Goal: Find specific page/section: Find specific page/section

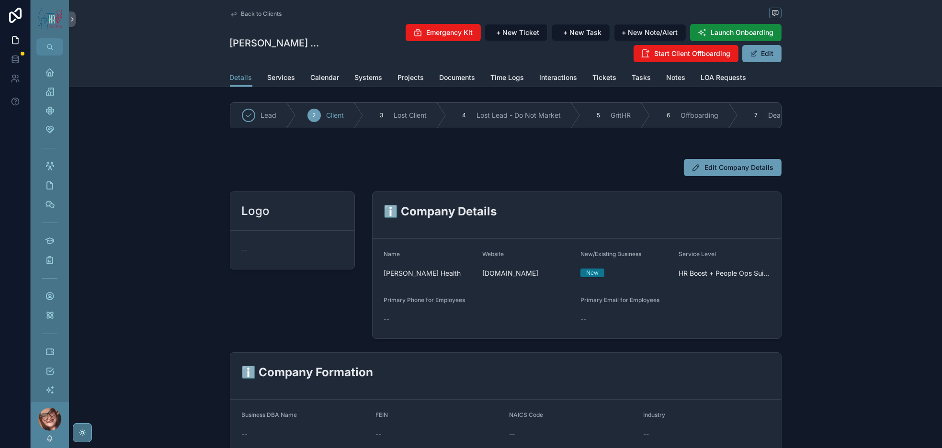
scroll to position [72, 0]
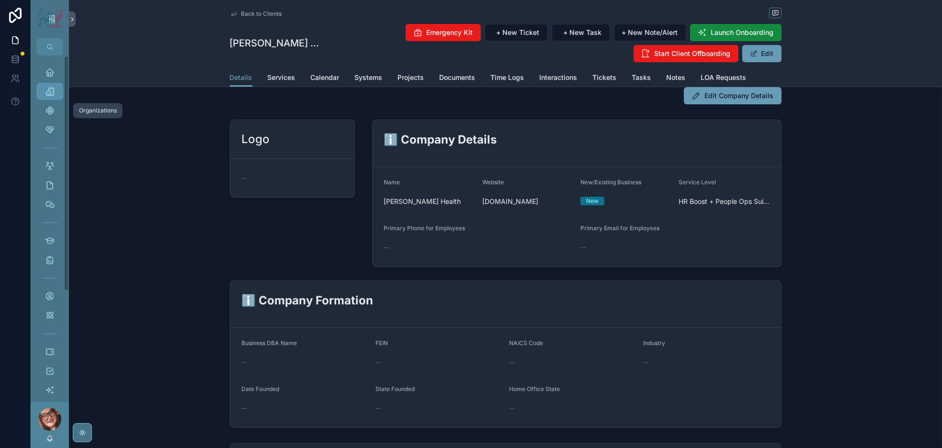
click at [55, 96] on icon "scrollable content" at bounding box center [50, 92] width 10 height 10
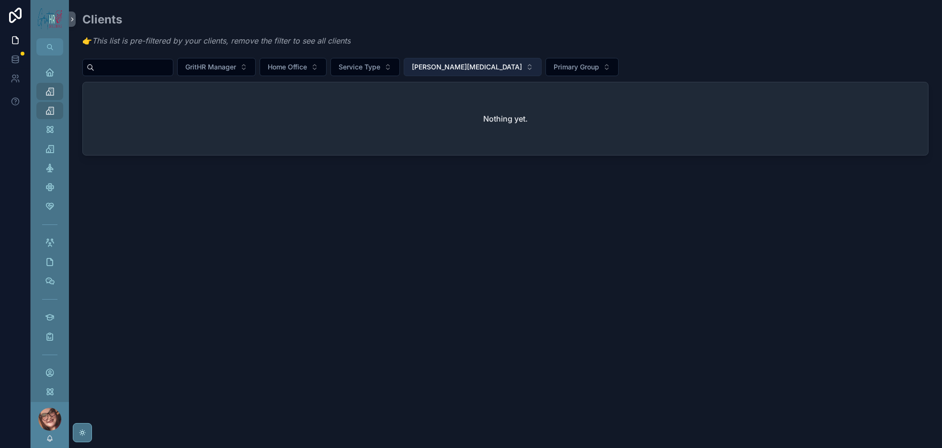
click at [522, 72] on span "[PERSON_NAME][MEDICAL_DATA]" at bounding box center [467, 67] width 110 height 10
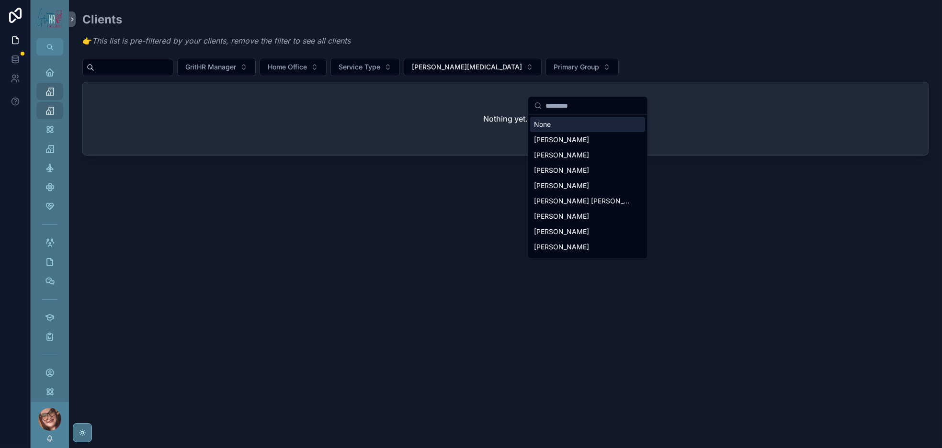
click at [544, 130] on div "None" at bounding box center [587, 124] width 115 height 15
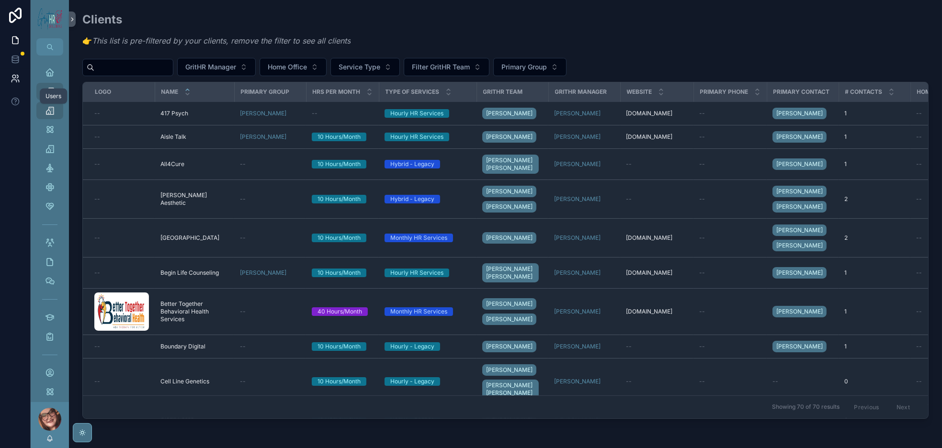
click at [24, 88] on link at bounding box center [15, 78] width 30 height 19
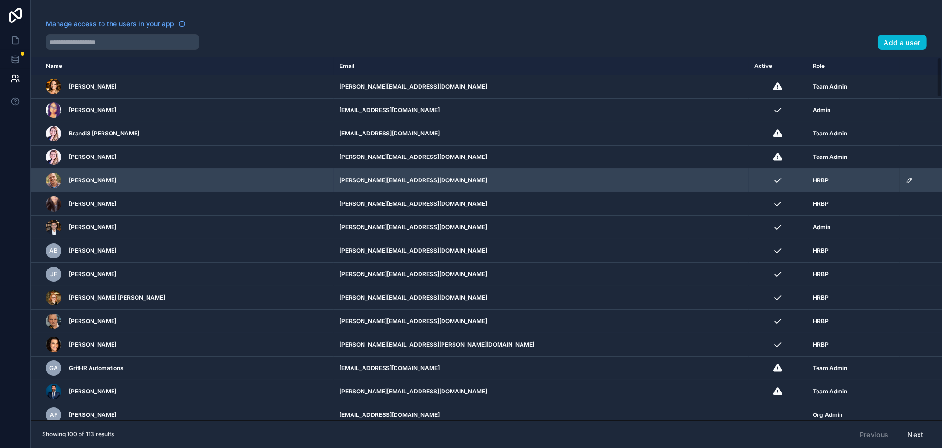
click at [116, 184] on span "[PERSON_NAME]" at bounding box center [92, 181] width 47 height 8
click at [370, 193] on td "[PERSON_NAME][EMAIL_ADDRESS][DOMAIN_NAME]" at bounding box center [541, 180] width 415 height 23
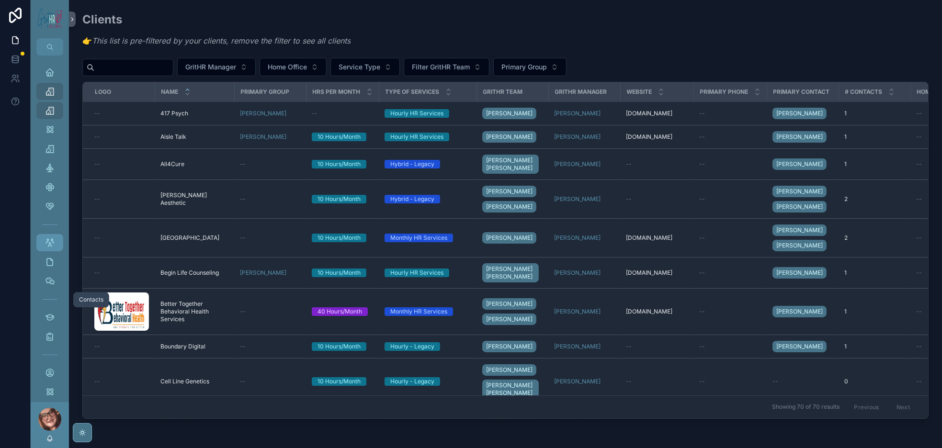
click at [55, 248] on icon "scrollable content" at bounding box center [50, 243] width 10 height 10
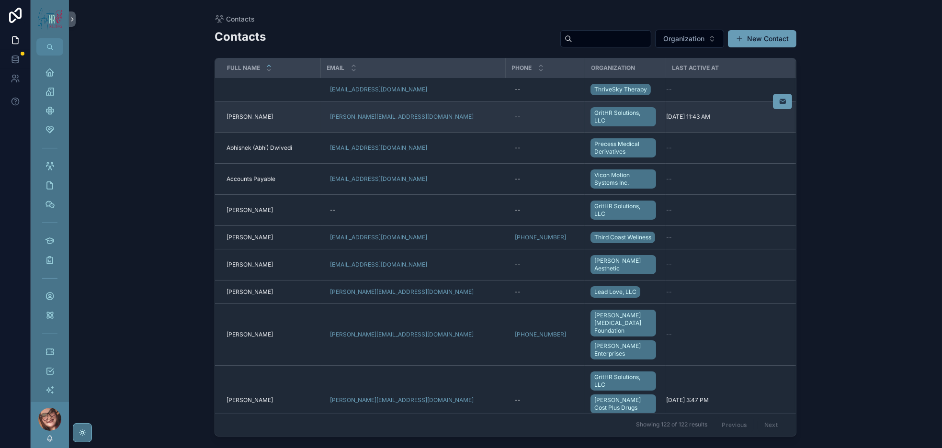
click at [273, 121] on span "[PERSON_NAME]" at bounding box center [250, 117] width 46 height 8
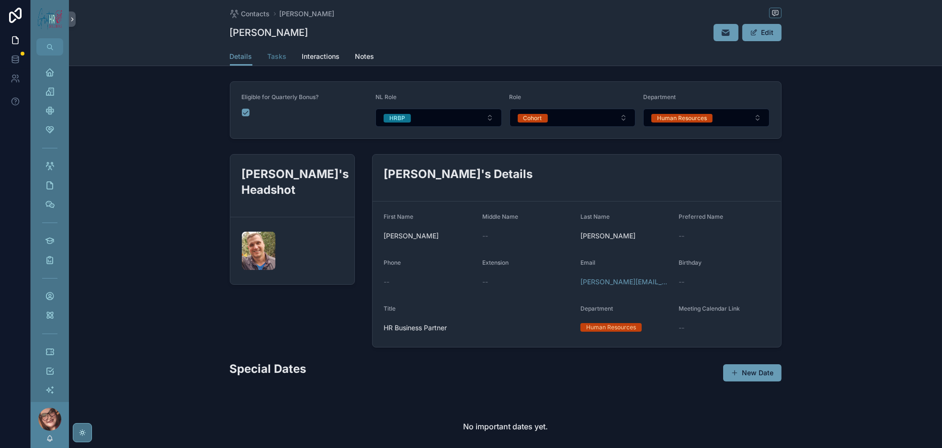
click at [268, 61] on span "Tasks" at bounding box center [277, 57] width 19 height 10
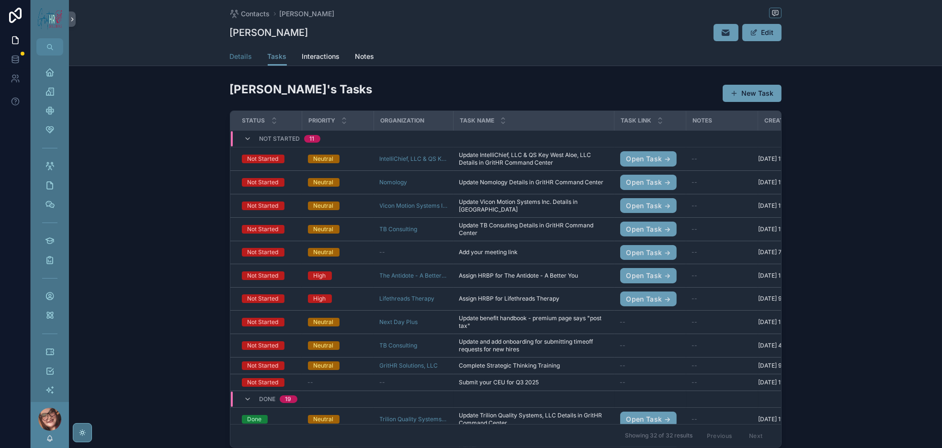
click at [230, 61] on span "Details" at bounding box center [241, 57] width 23 height 10
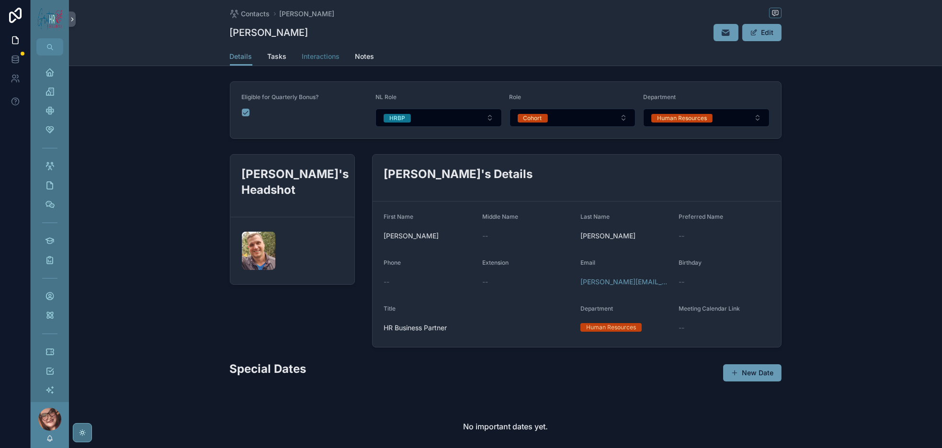
click at [302, 61] on span "Interactions" at bounding box center [321, 57] width 38 height 10
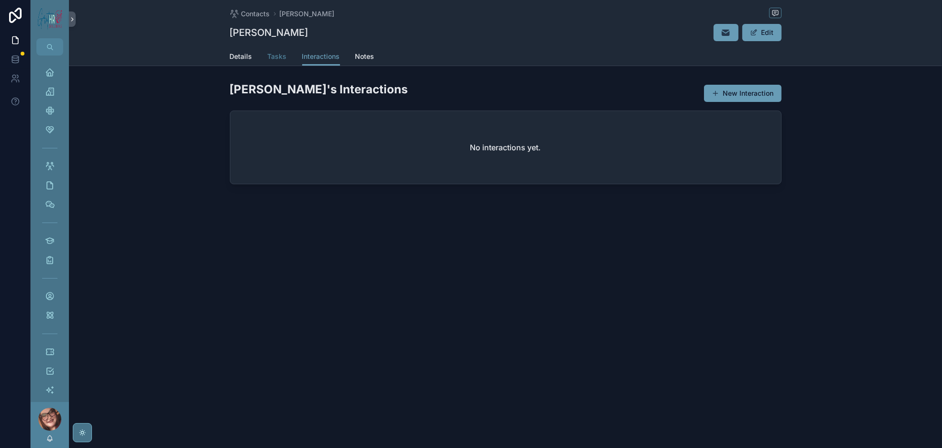
click at [268, 63] on link "Tasks" at bounding box center [277, 57] width 19 height 19
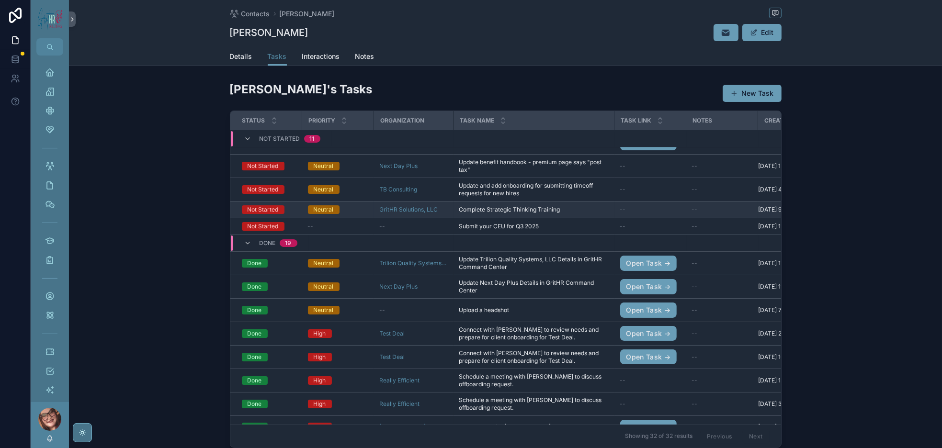
scroll to position [216, 0]
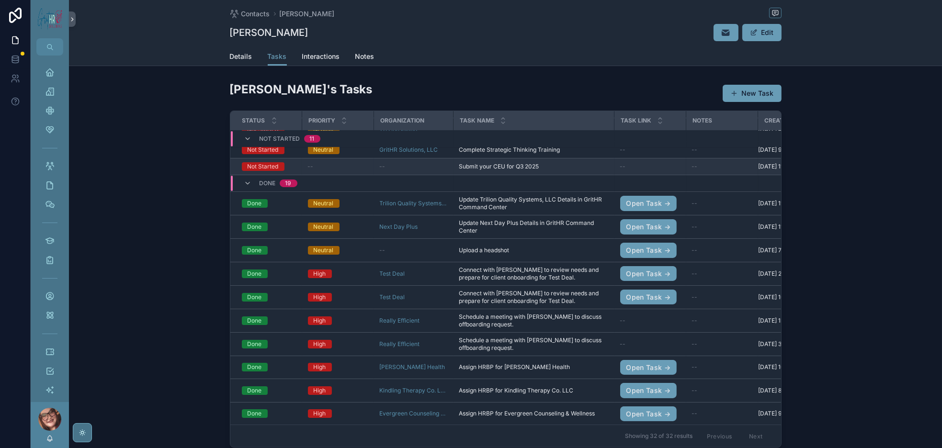
click at [465, 170] on span "Submit your CEU for Q3 2025" at bounding box center [499, 167] width 80 height 8
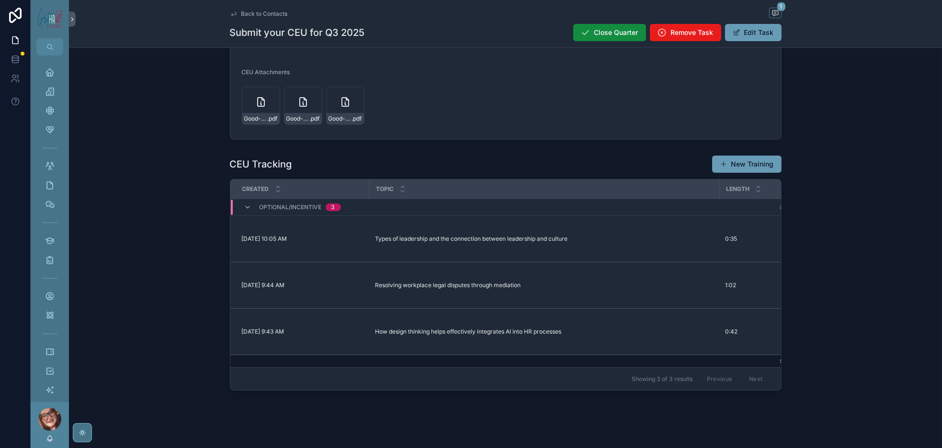
scroll to position [318, 0]
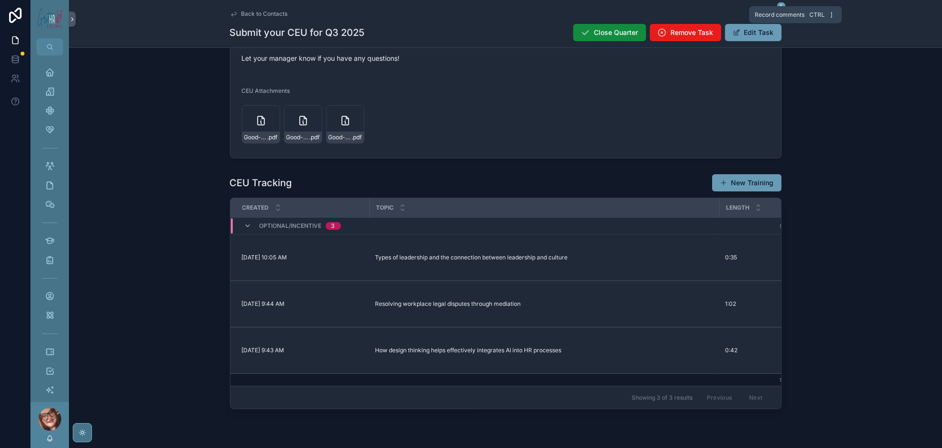
click at [782, 15] on span "scrollable content" at bounding box center [775, 13] width 12 height 11
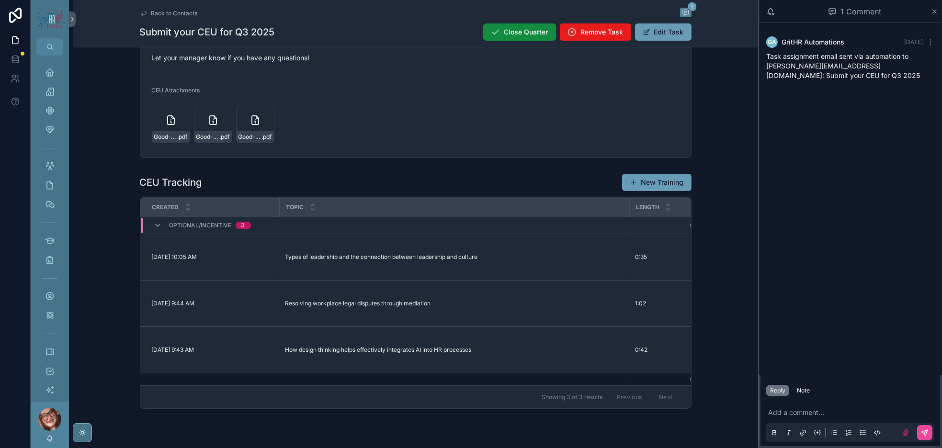
click at [928, 9] on div "1 Comment" at bounding box center [855, 11] width 152 height 16
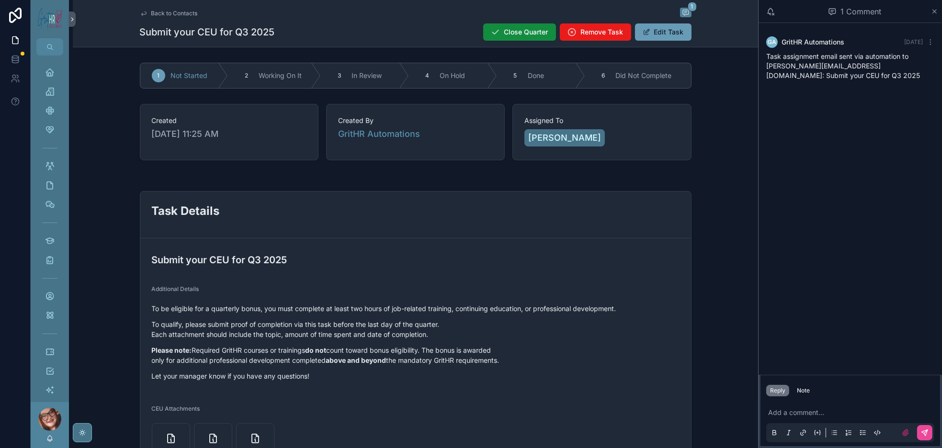
click at [151, 16] on span "Back to Contacts" at bounding box center [174, 14] width 46 height 8
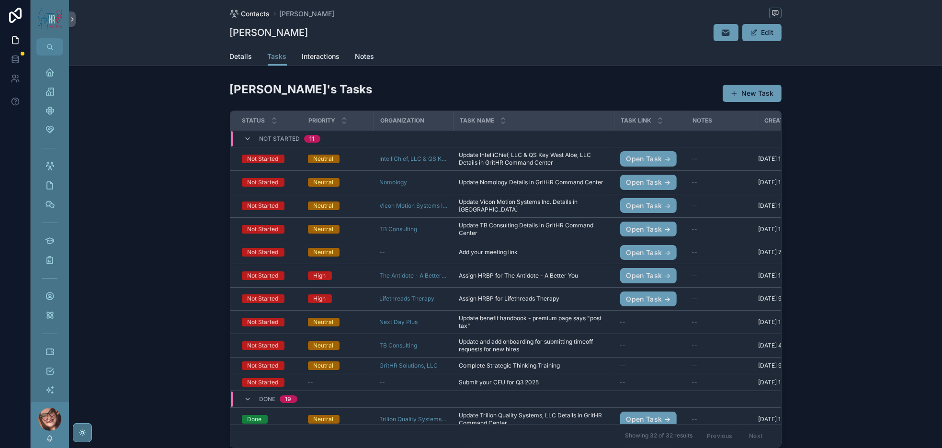
click at [241, 17] on span "Contacts" at bounding box center [255, 14] width 29 height 10
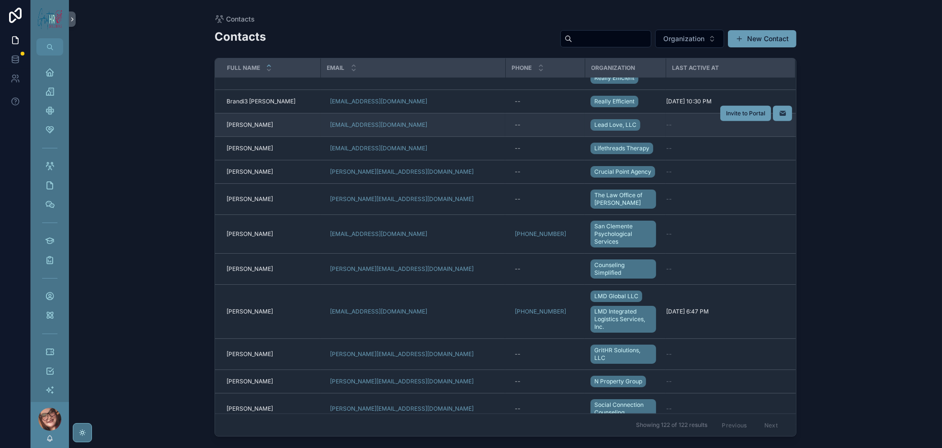
scroll to position [926, 0]
